Goal: Obtain resource: Obtain resource

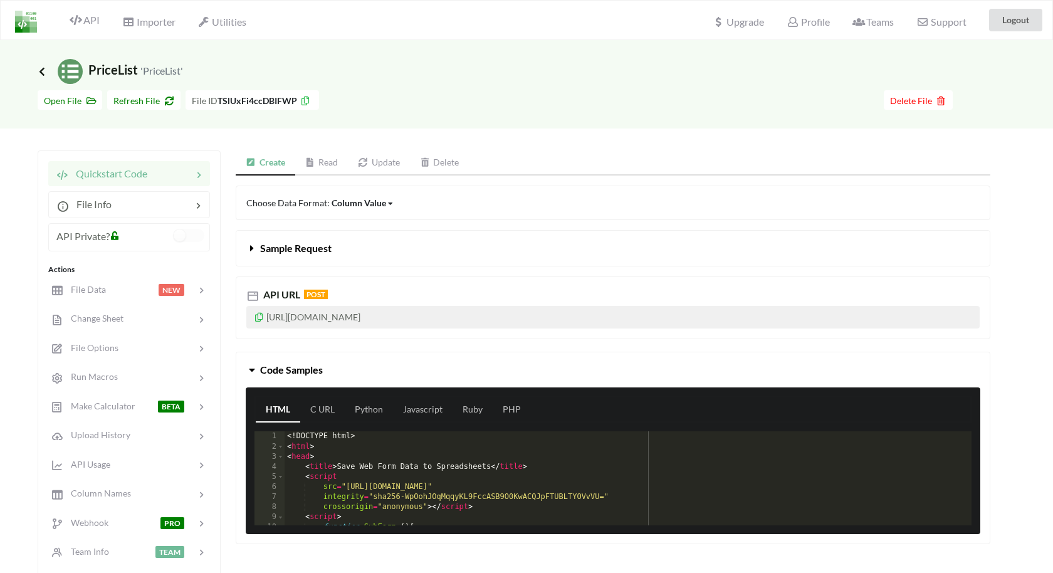
click at [44, 71] on icon at bounding box center [41, 71] width 11 height 10
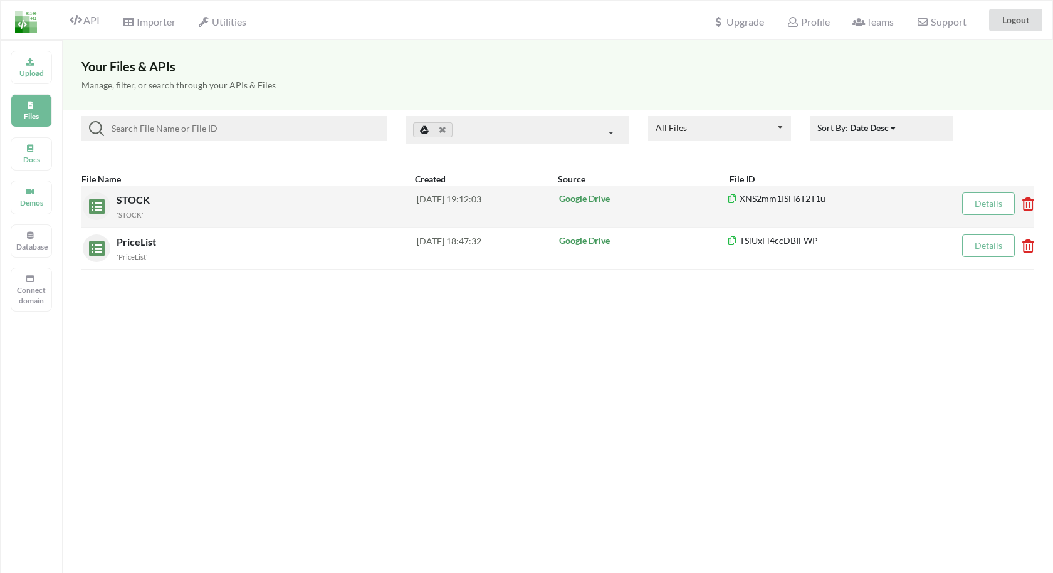
click at [975, 199] on link "Details" at bounding box center [988, 203] width 28 height 11
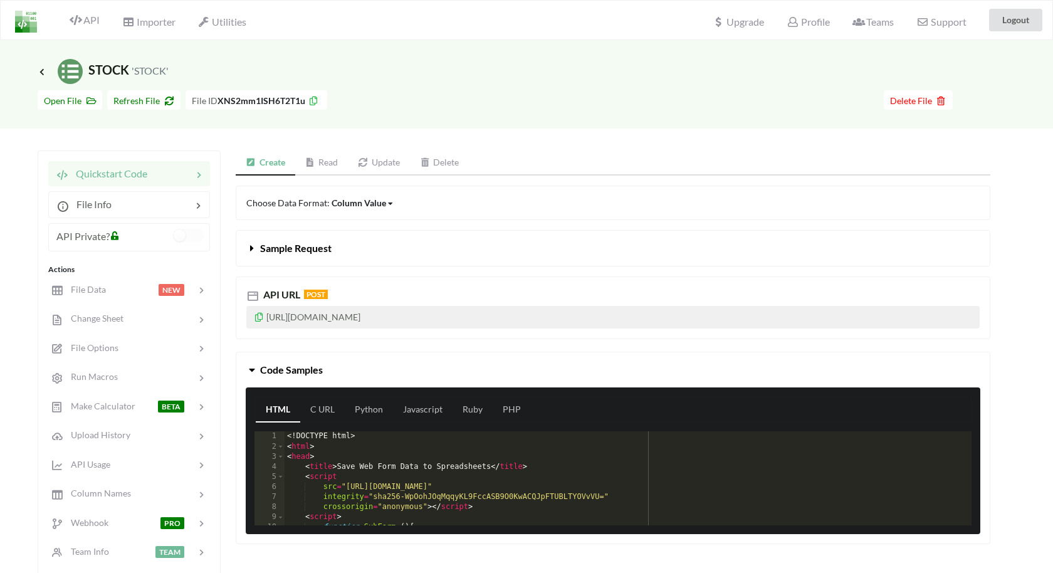
click at [43, 79] on h3 "Icon Link STOCK 'STOCK'" at bounding box center [103, 71] width 131 height 25
click at [42, 70] on icon at bounding box center [41, 71] width 11 height 10
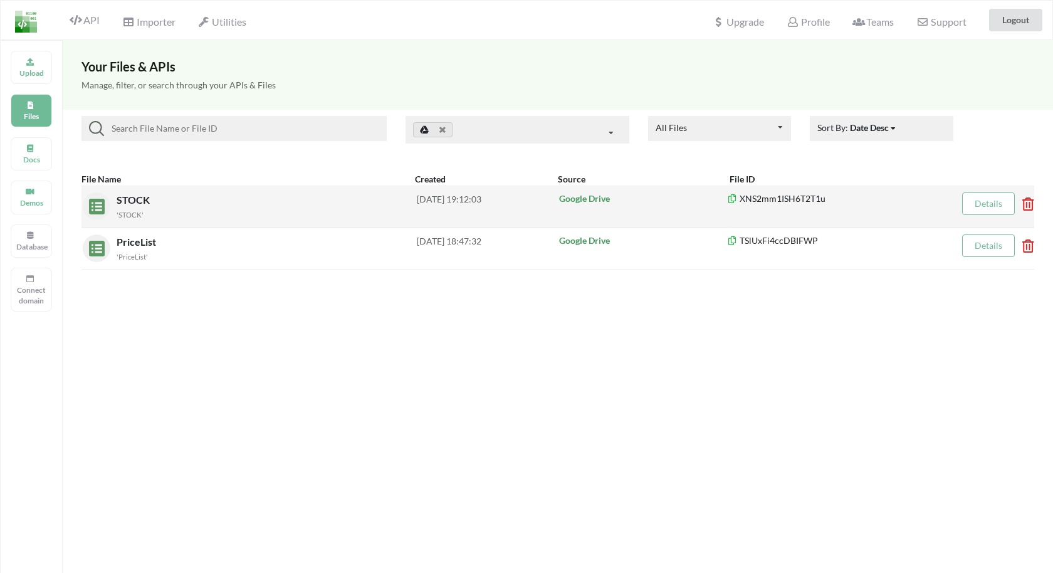
click at [974, 204] on link "Details" at bounding box center [988, 203] width 28 height 11
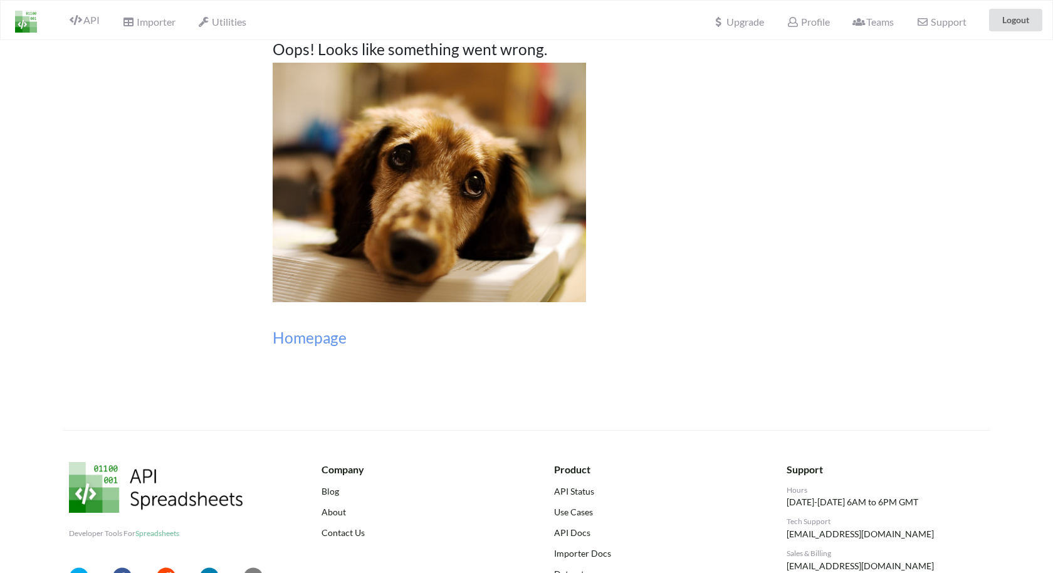
click at [325, 346] on div "Oops! Looks like something went wrong. Homepage" at bounding box center [526, 235] width 526 height 390
click at [325, 336] on h3 "Homepage" at bounding box center [526, 337] width 507 height 18
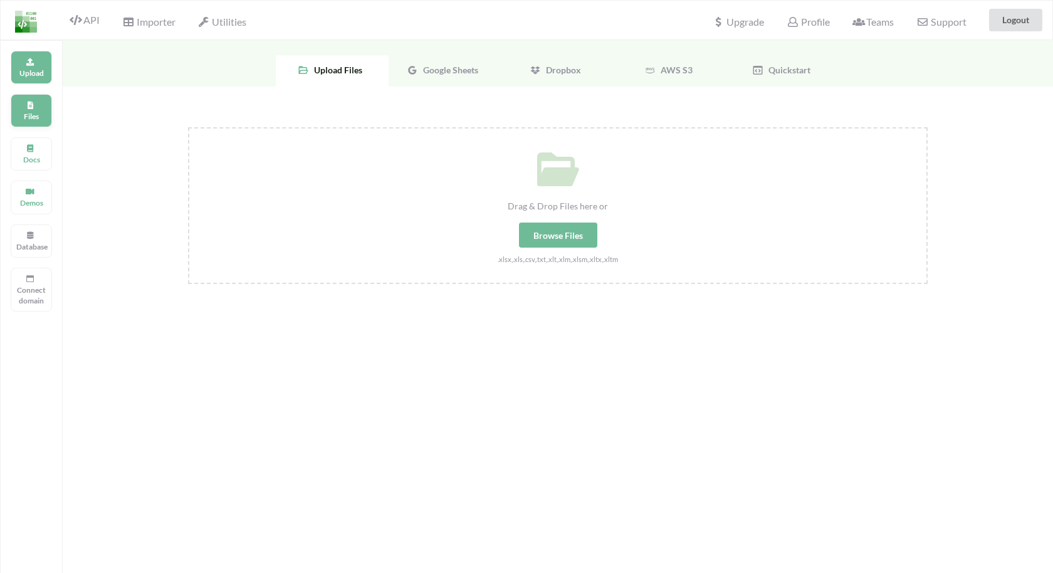
click at [23, 103] on div "Files" at bounding box center [31, 110] width 41 height 33
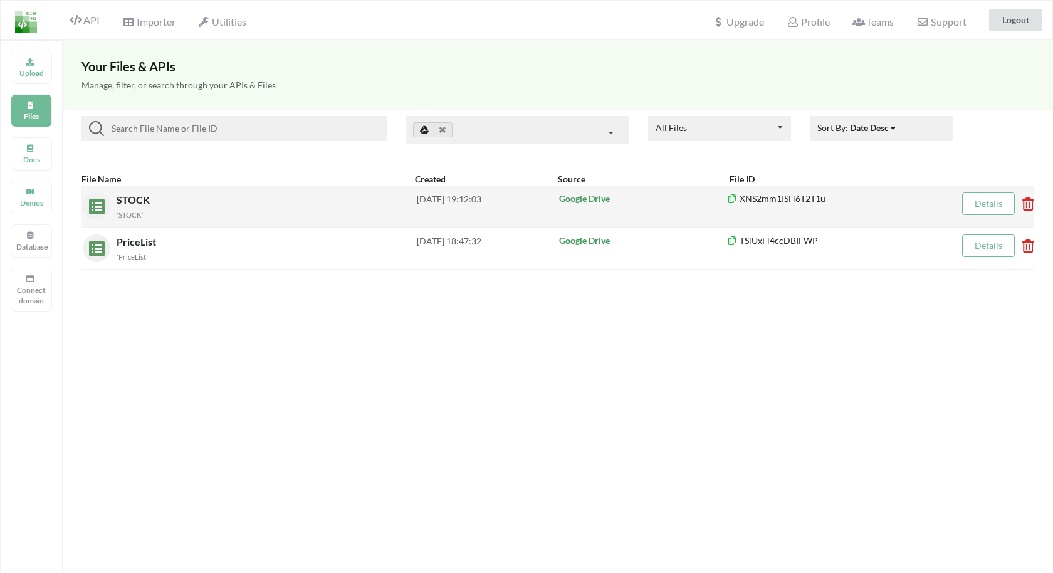
click at [144, 204] on span "STOCK" at bounding box center [135, 200] width 36 height 12
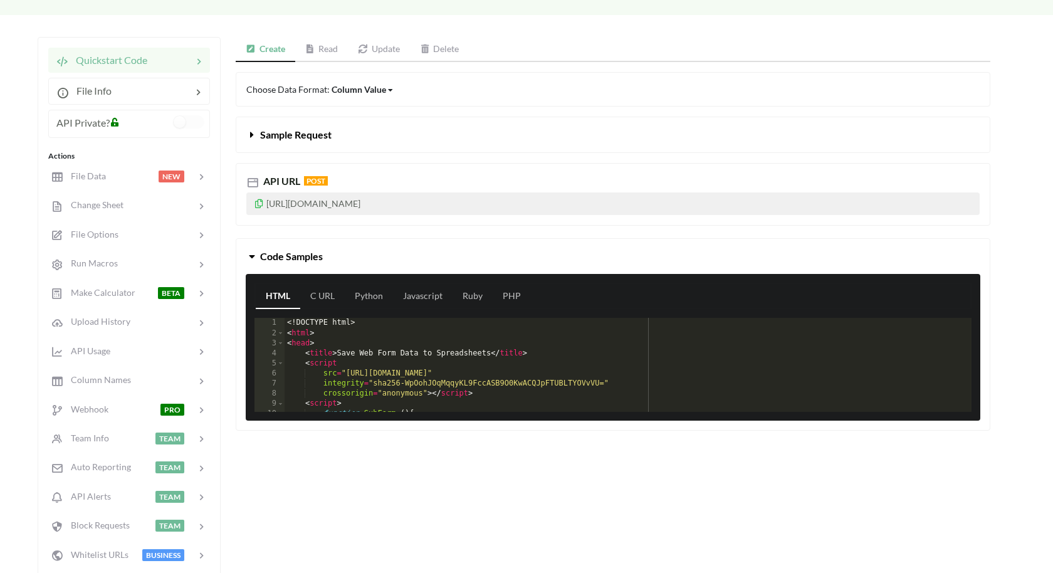
scroll to position [140, 0]
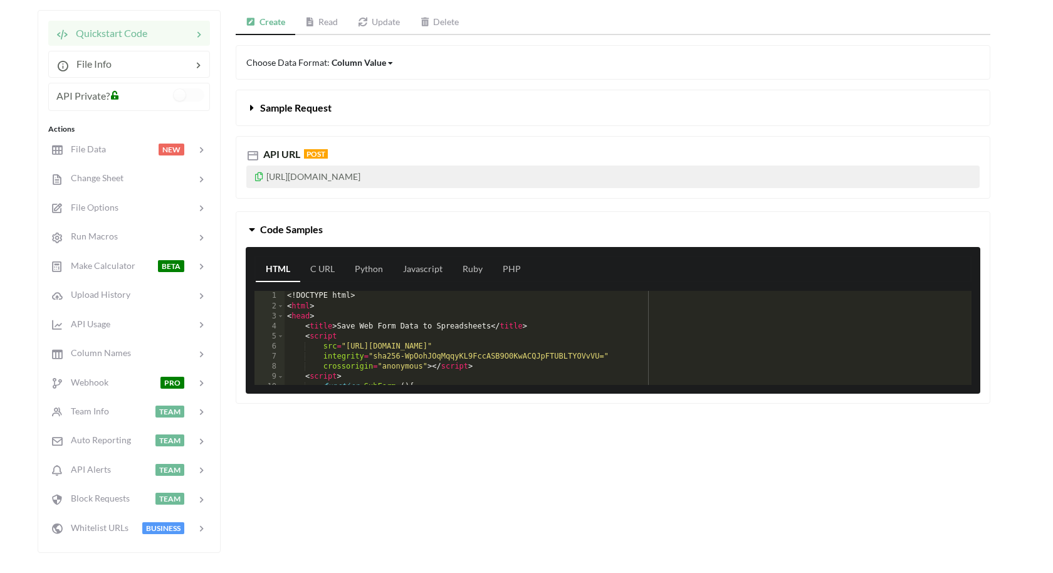
click at [311, 27] on link "Read" at bounding box center [321, 22] width 53 height 25
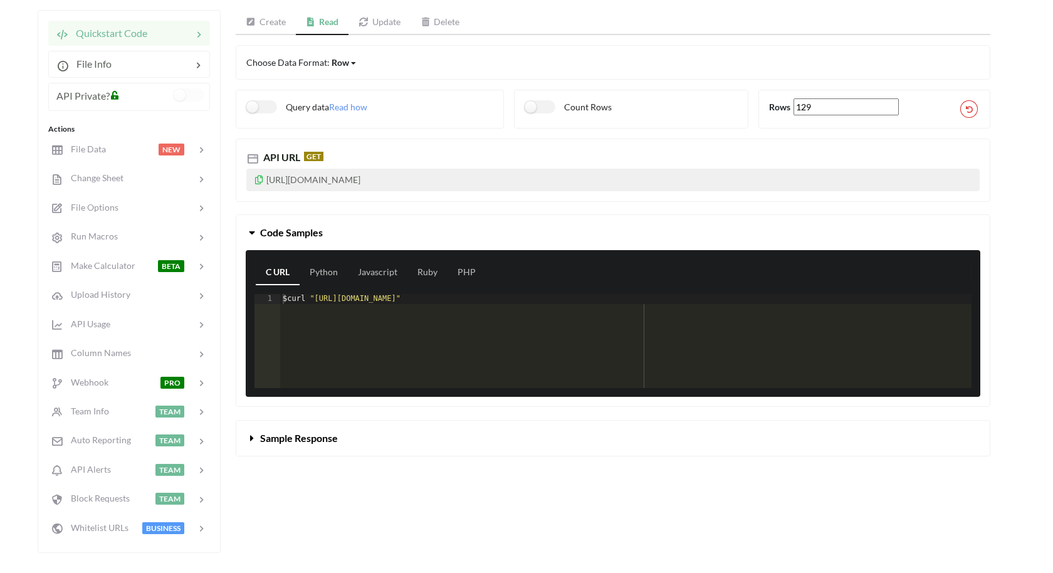
click at [259, 175] on icon at bounding box center [259, 178] width 11 height 9
